Goal: Information Seeking & Learning: Check status

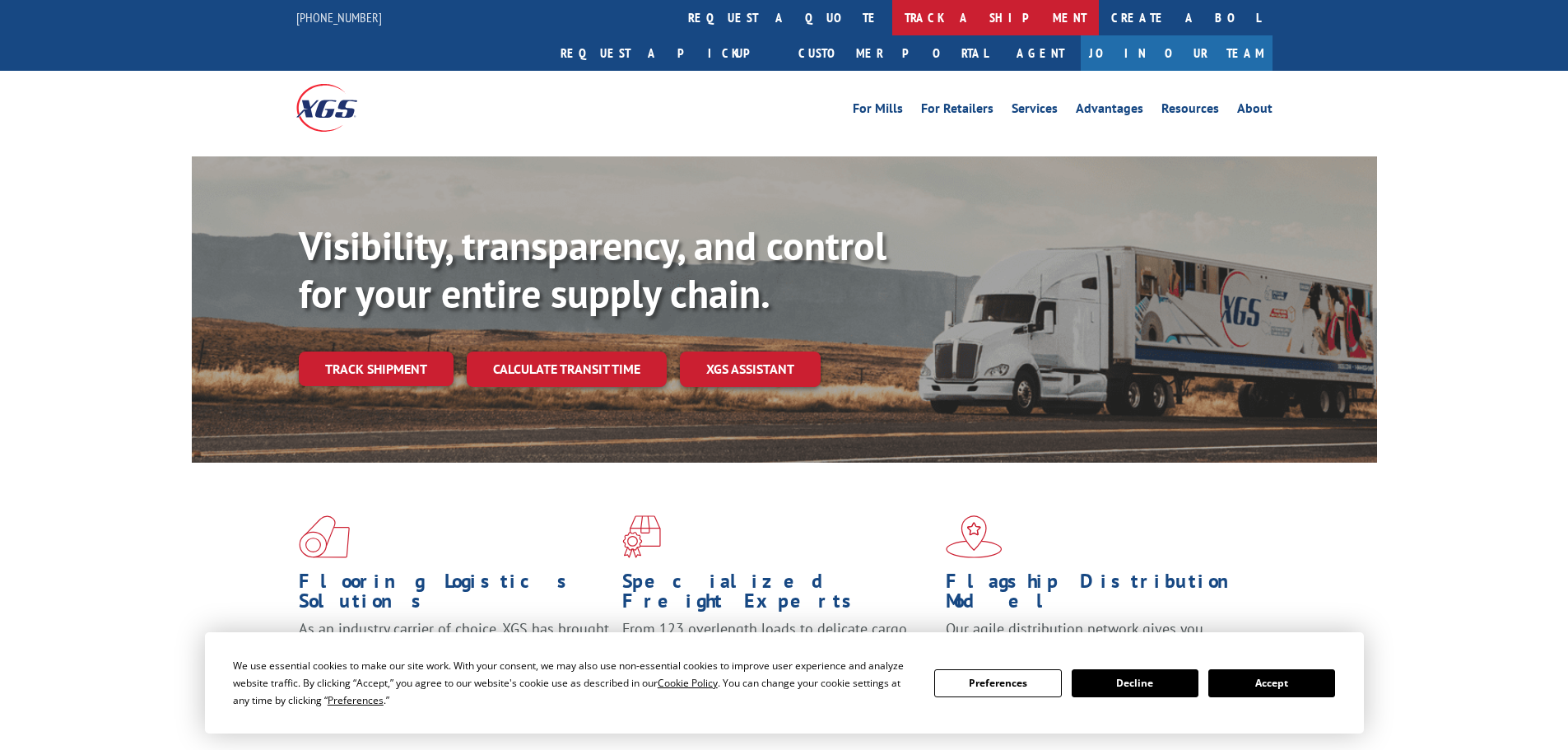
click at [893, 17] on link "track a shipment" at bounding box center [996, 18] width 207 height 36
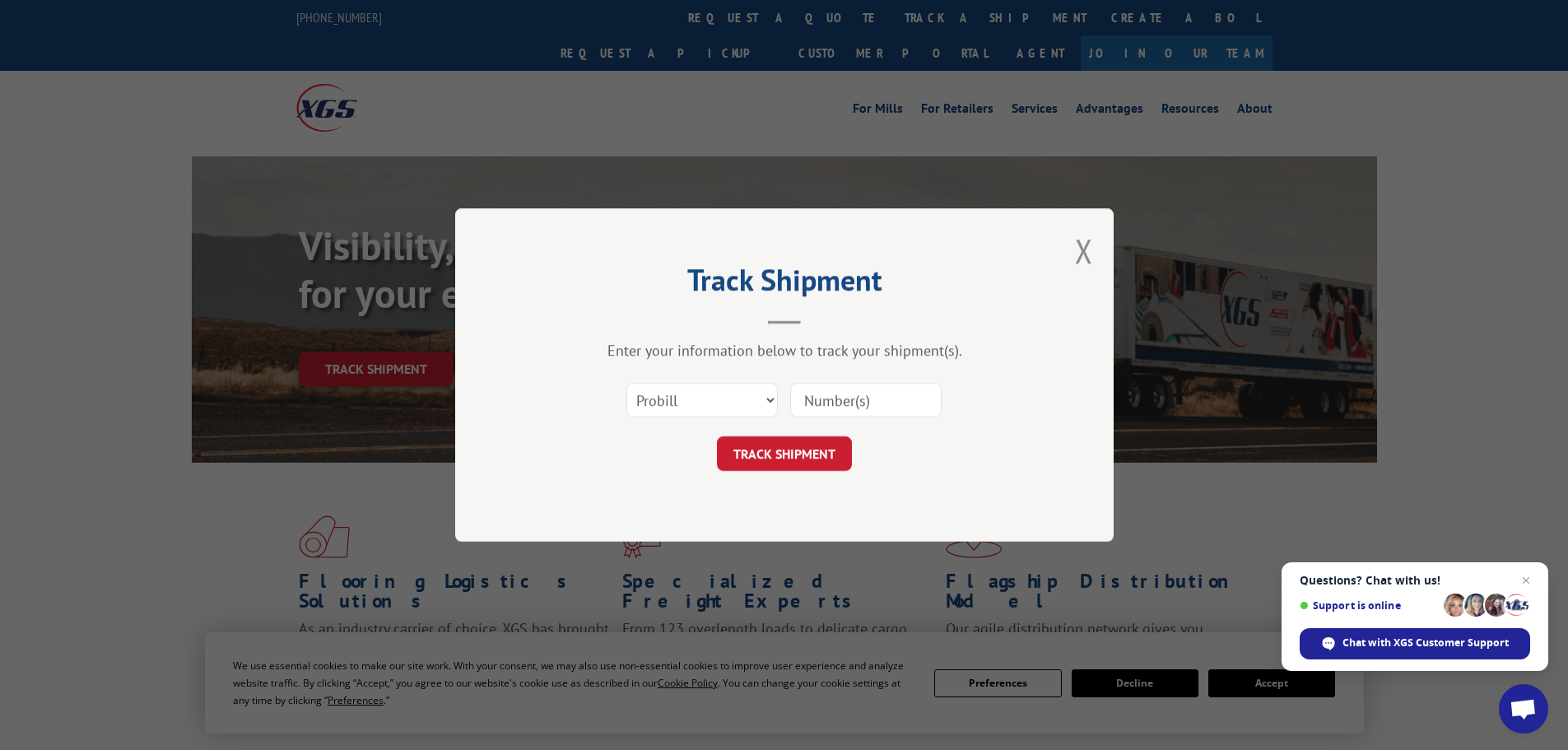
click at [839, 398] on input at bounding box center [866, 399] width 152 height 35
paste input "17501673"
type input "17501673"
click at [802, 460] on button "TRACK SHIPMENT" at bounding box center [784, 453] width 135 height 35
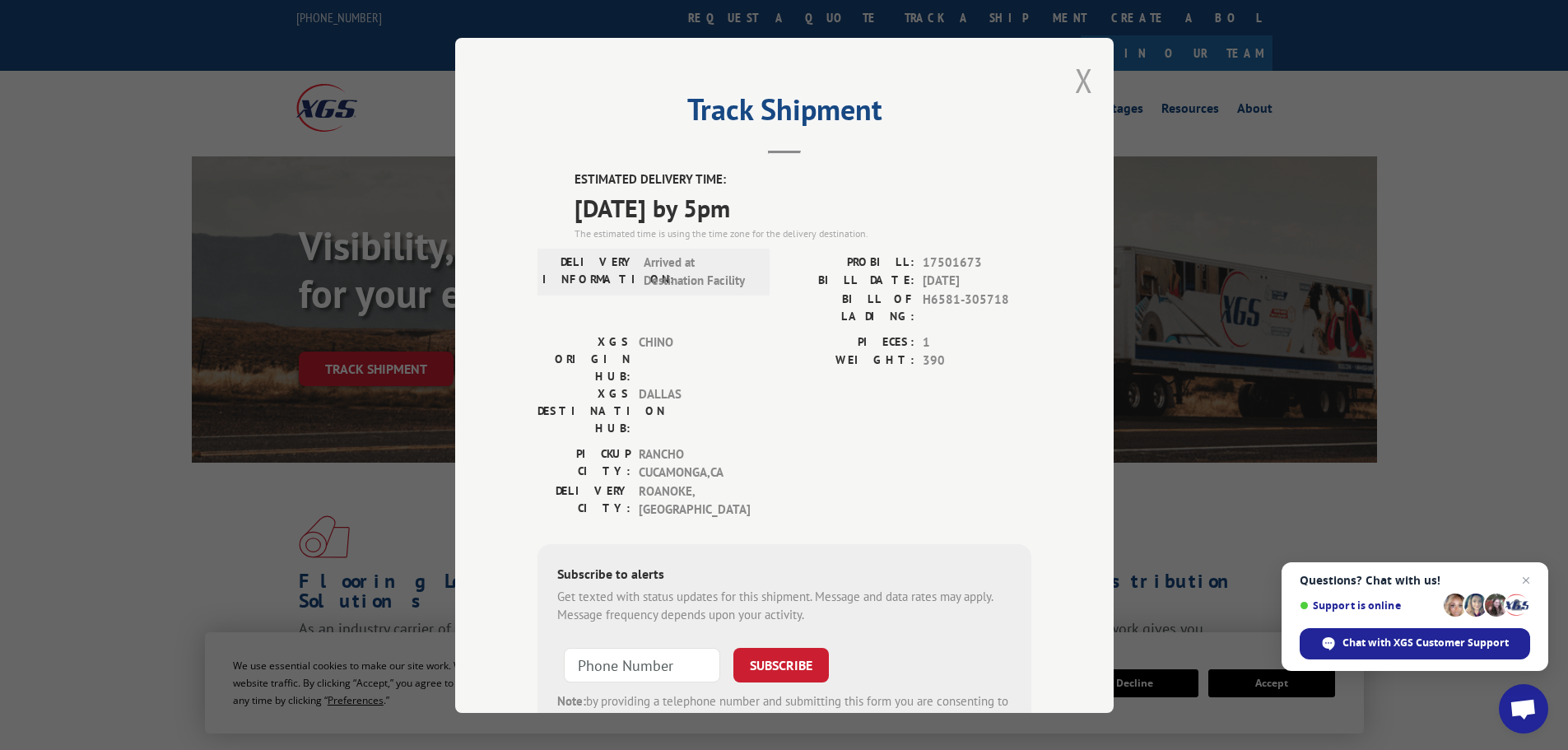
click at [1080, 79] on button "Close modal" at bounding box center [1084, 80] width 18 height 44
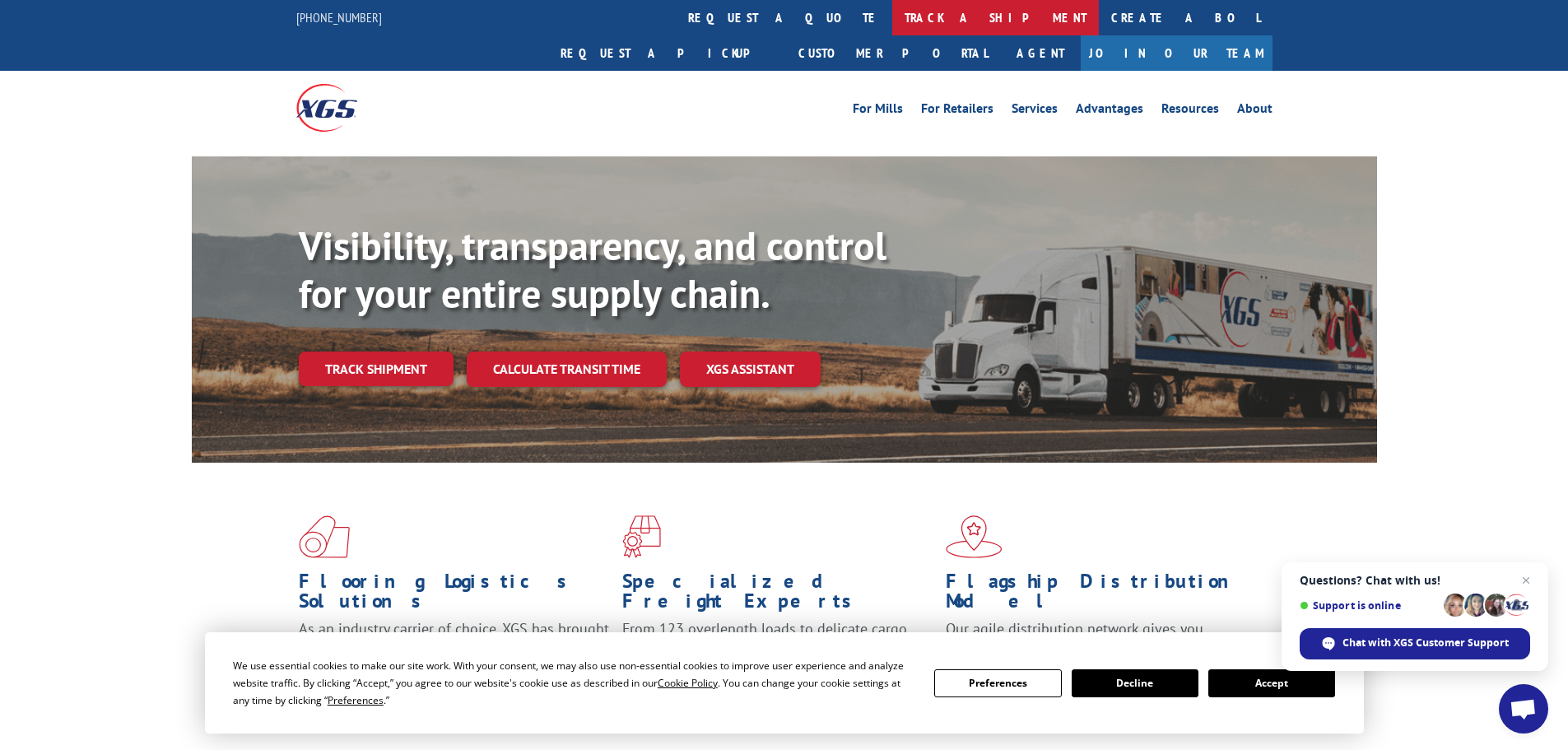
click at [893, 18] on link "track a shipment" at bounding box center [996, 18] width 207 height 36
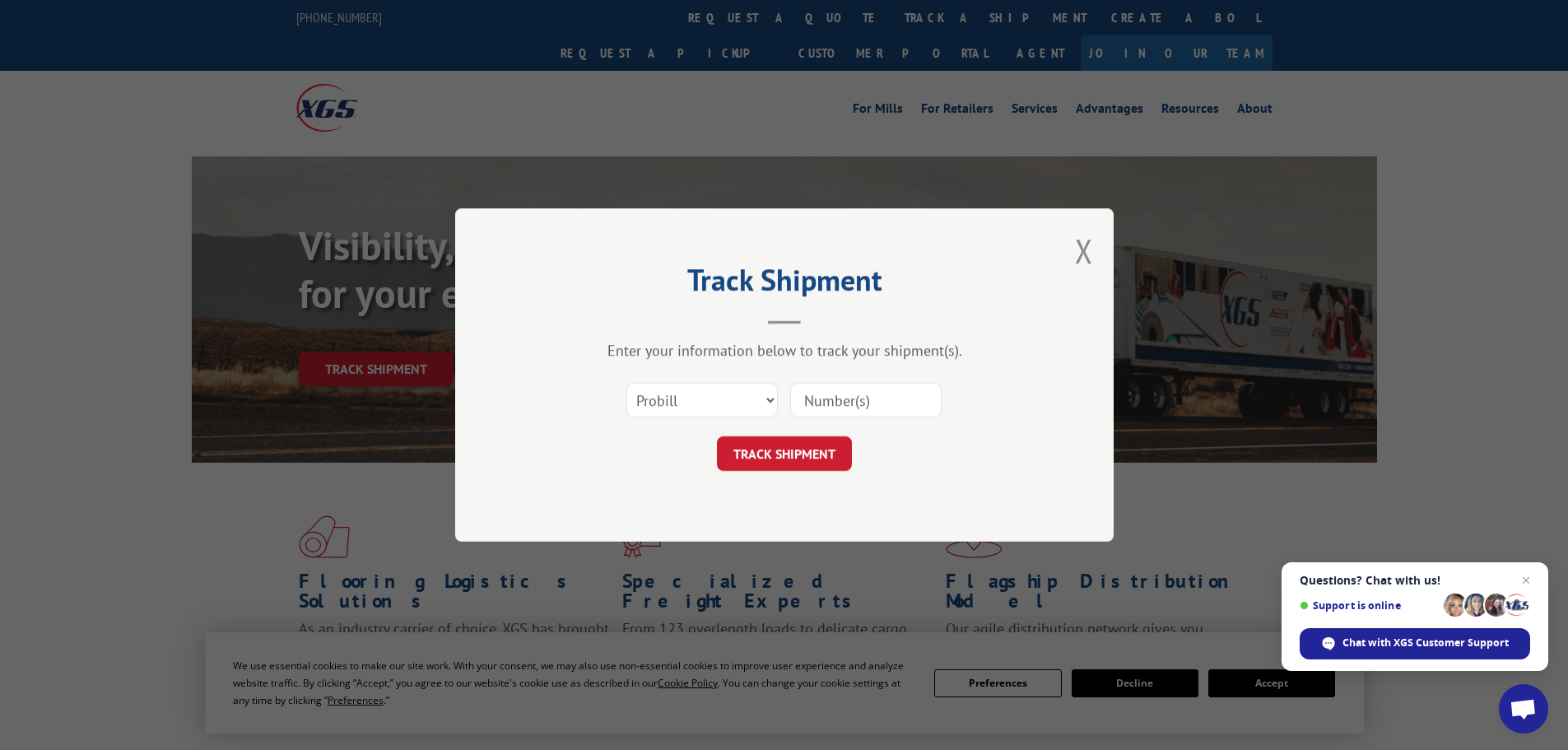
paste input "MC2211MS"
type input "MC2211MS"
click at [870, 411] on input "MC2211MS" at bounding box center [866, 399] width 152 height 35
click at [870, 409] on input "MC2211MS" at bounding box center [866, 399] width 152 height 35
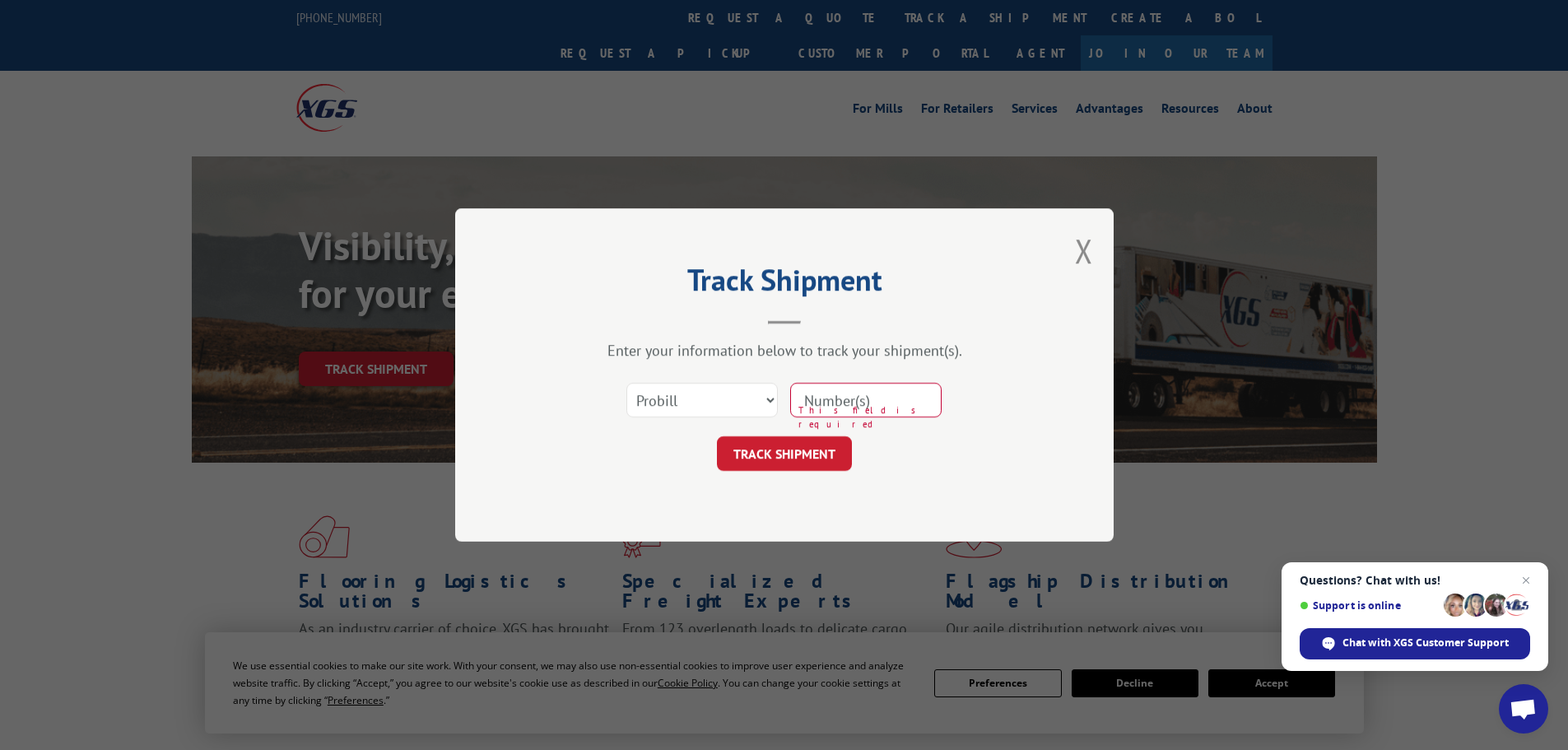
click at [883, 409] on input at bounding box center [866, 399] width 152 height 35
paste input "17501673"
type input "17501673"
click at [835, 442] on button "TRACK SHIPMENT" at bounding box center [784, 453] width 135 height 35
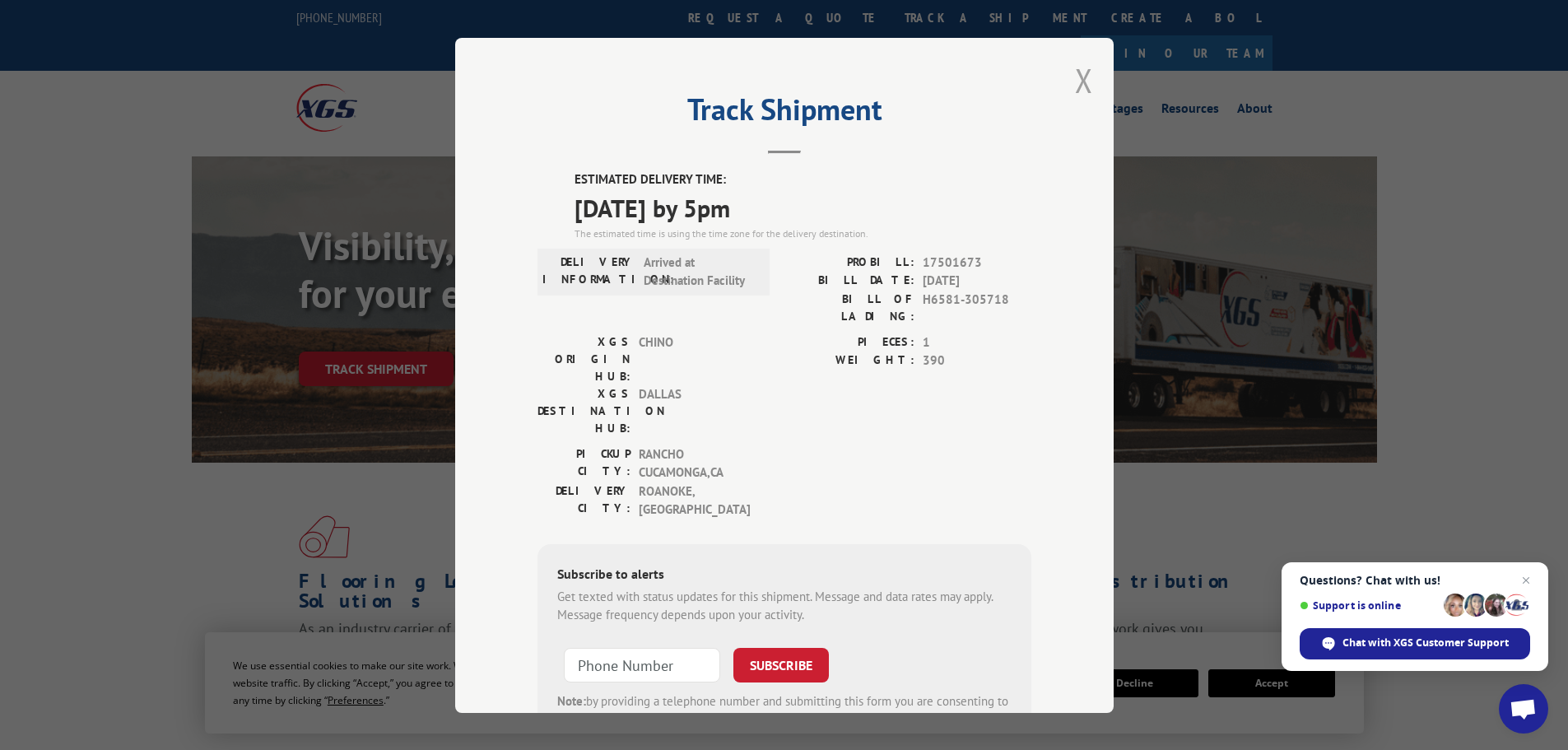
click at [1080, 84] on button "Close modal" at bounding box center [1084, 80] width 18 height 44
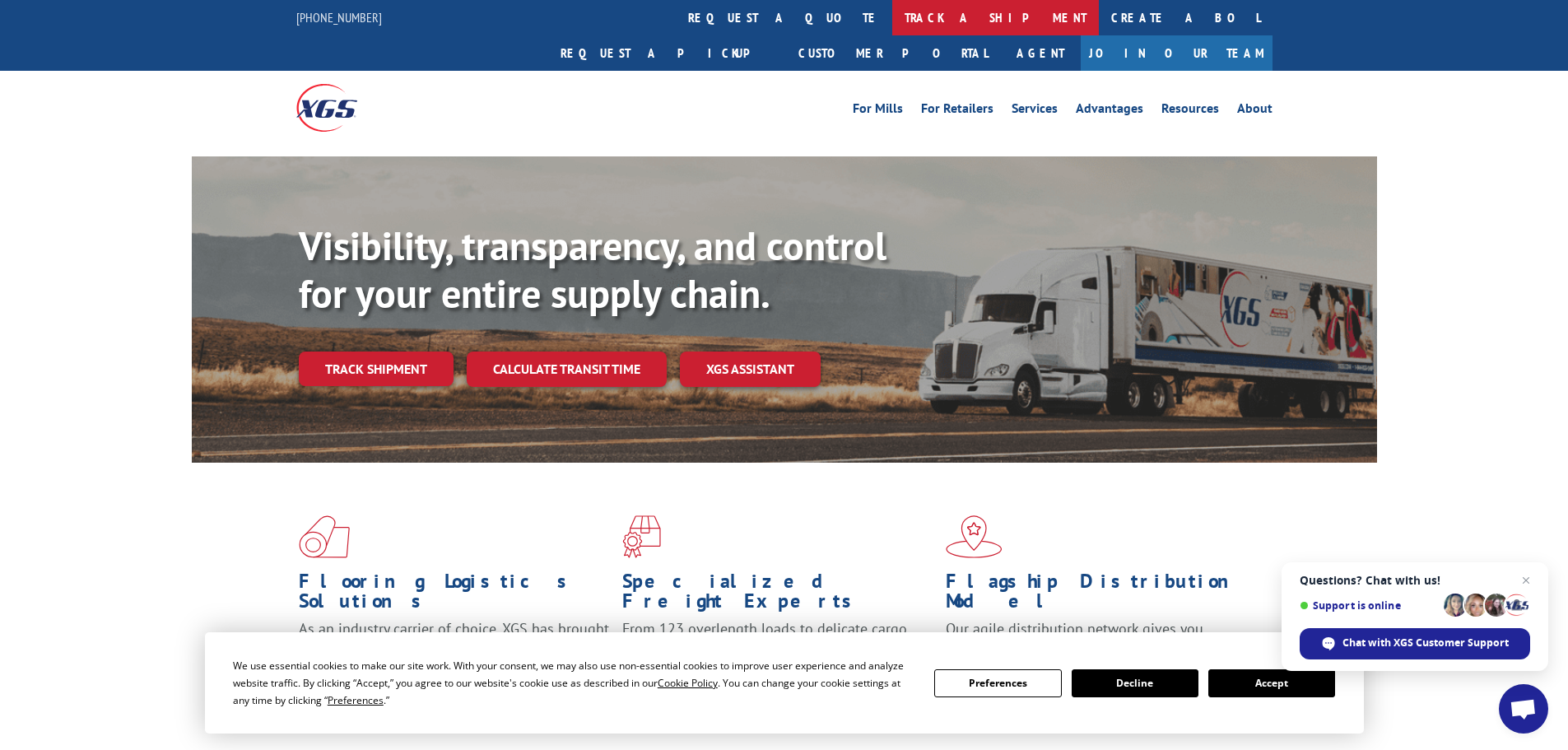
click at [893, 18] on link "track a shipment" at bounding box center [996, 18] width 207 height 36
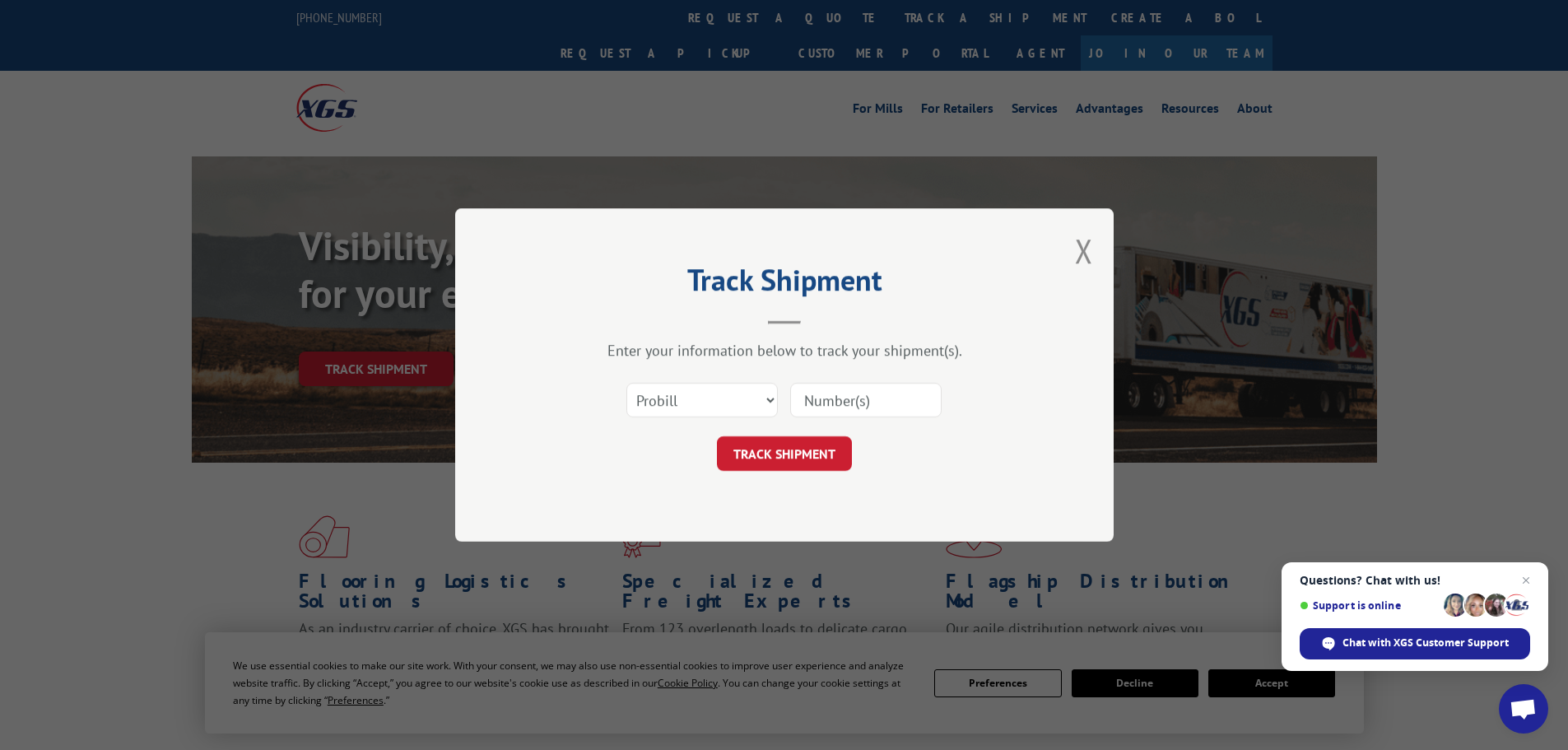
click at [873, 398] on input at bounding box center [866, 399] width 152 height 35
paste input "17501673"
type input "17501673"
click at [832, 451] on button "TRACK SHIPMENT" at bounding box center [784, 453] width 135 height 35
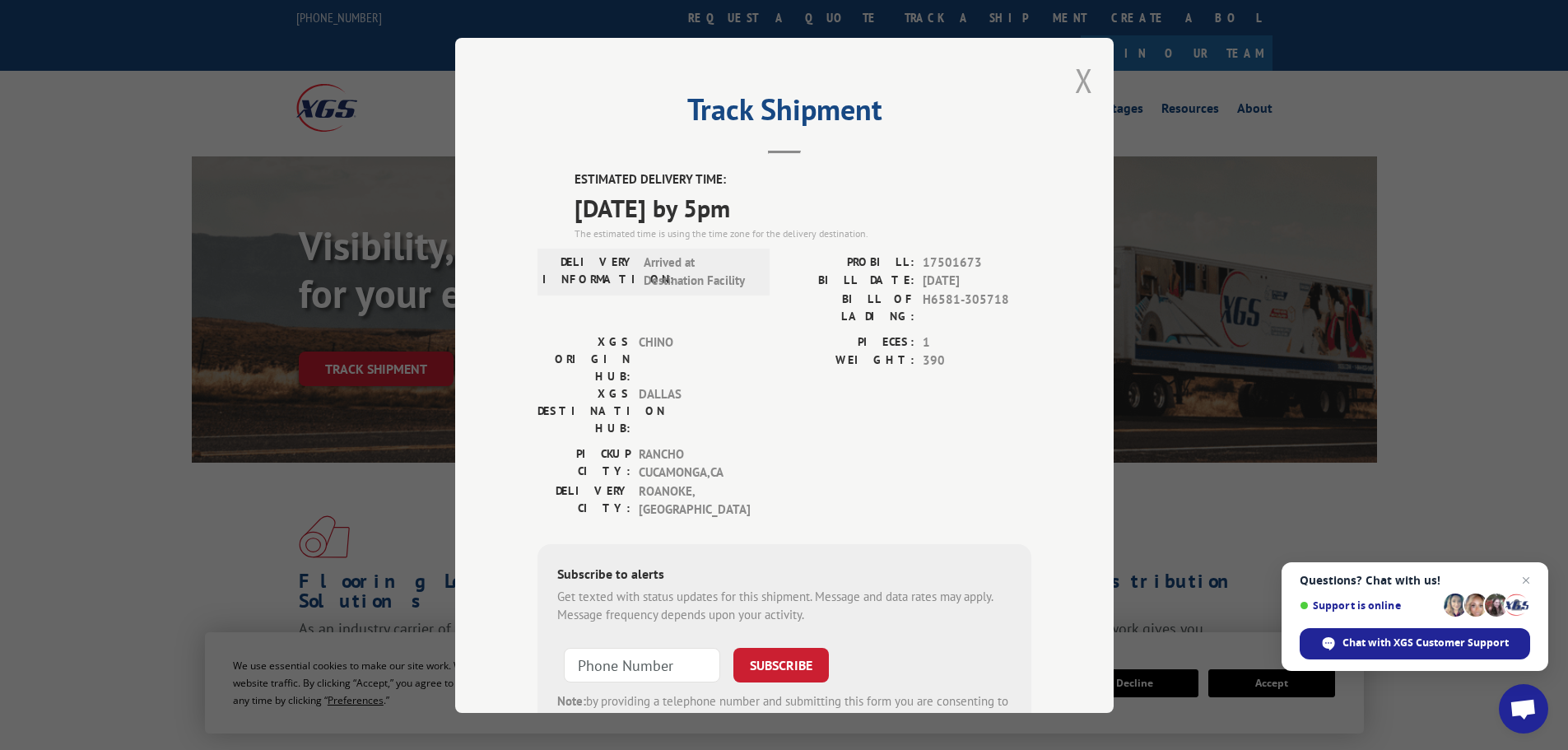
click at [1075, 84] on button "Close modal" at bounding box center [1084, 80] width 18 height 44
